Goal: Task Accomplishment & Management: Complete application form

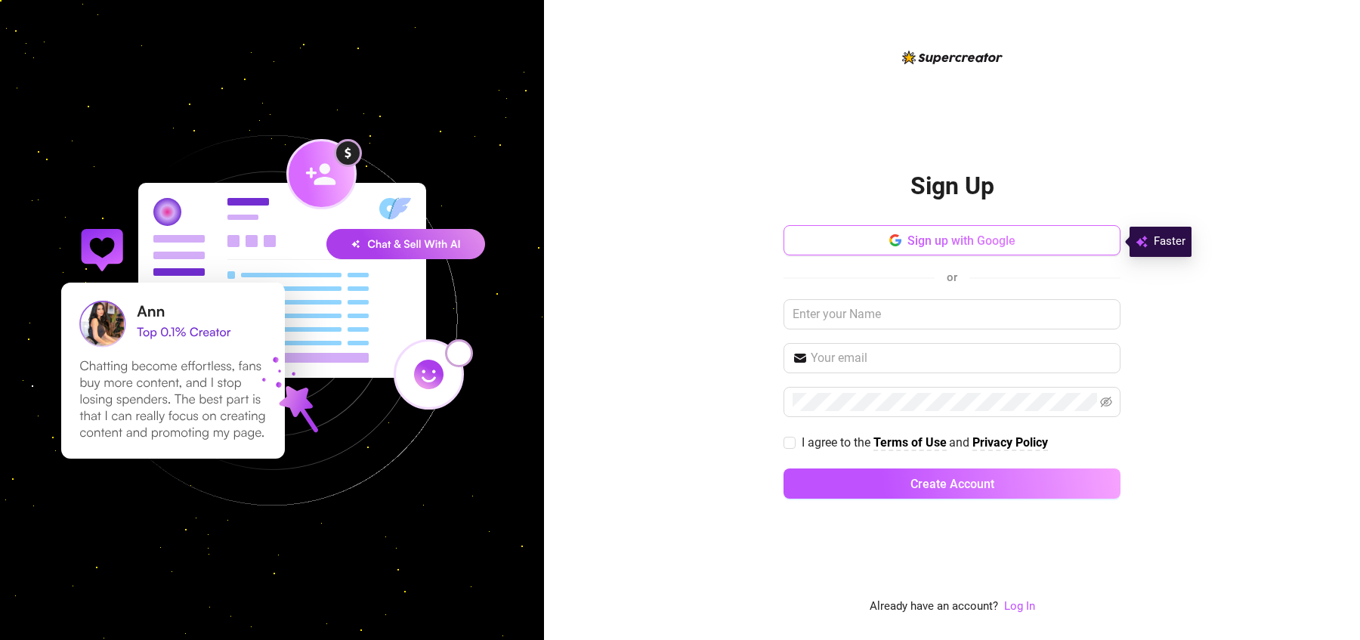
click at [943, 252] on button "Sign up with Google" at bounding box center [951, 240] width 337 height 30
click at [889, 244] on icon "button" at bounding box center [895, 240] width 12 height 12
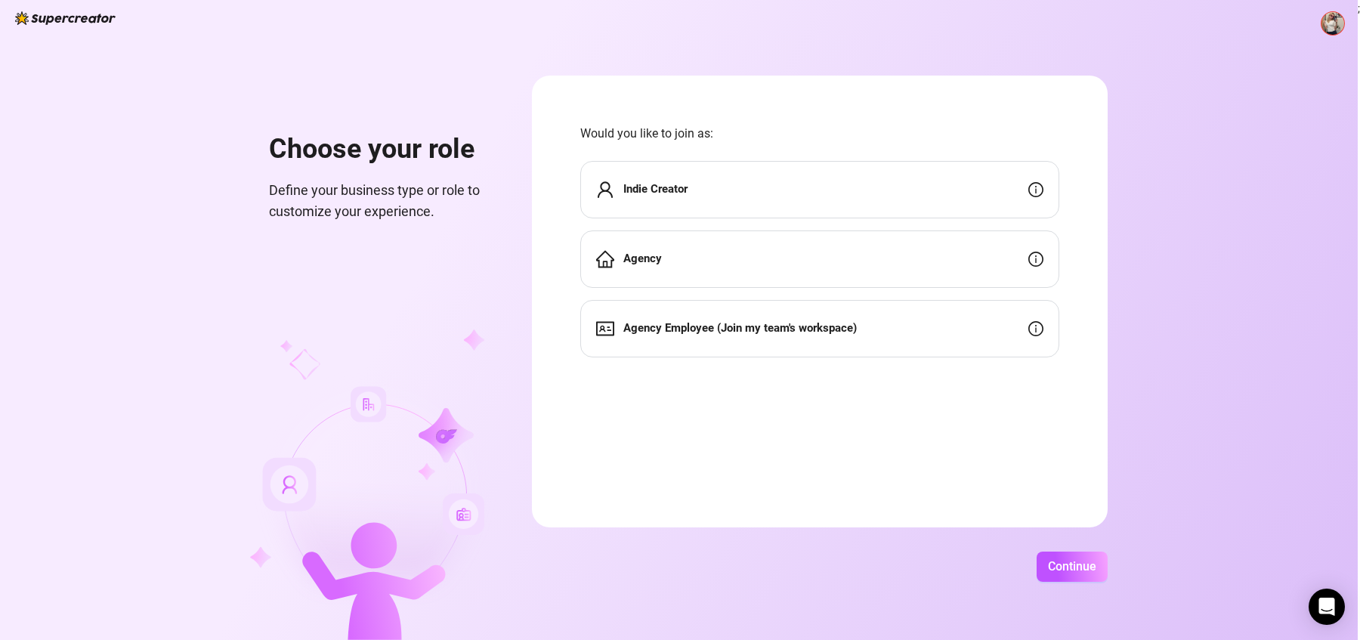
click at [762, 336] on span "Agency Employee (Join my team's workspace)" at bounding box center [739, 329] width 233 height 18
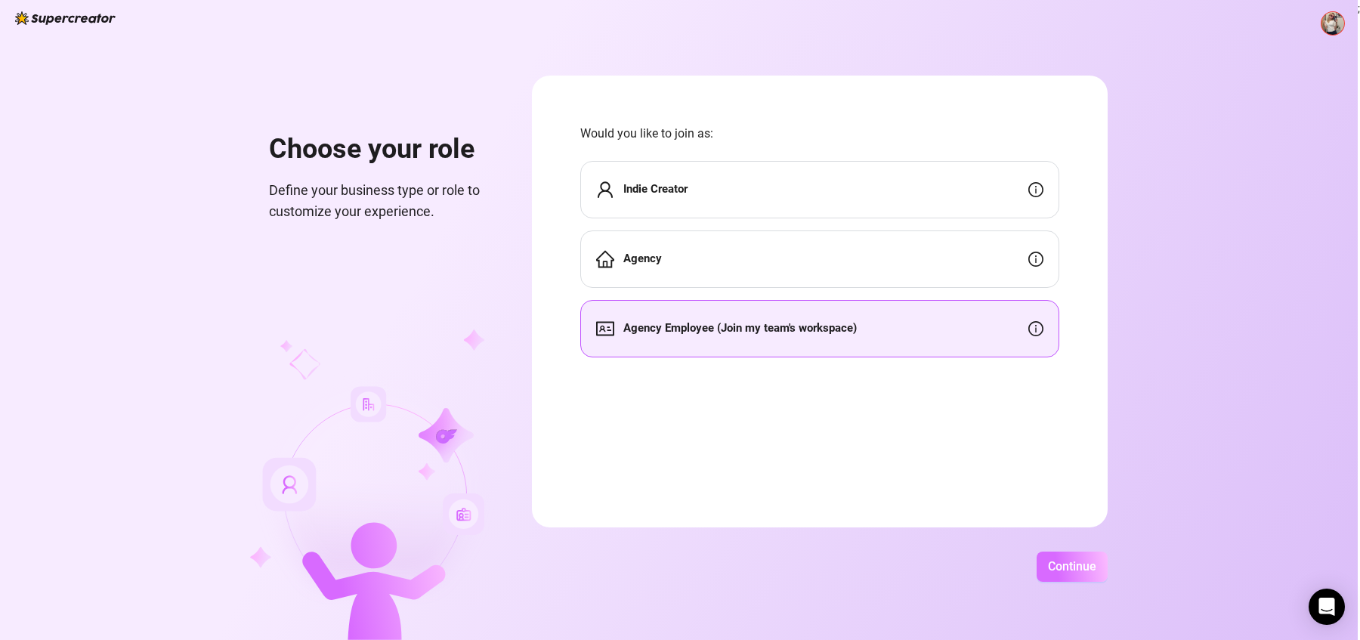
click at [1101, 561] on button "Continue" at bounding box center [1071, 566] width 71 height 30
